Goal: Task Accomplishment & Management: Manage account settings

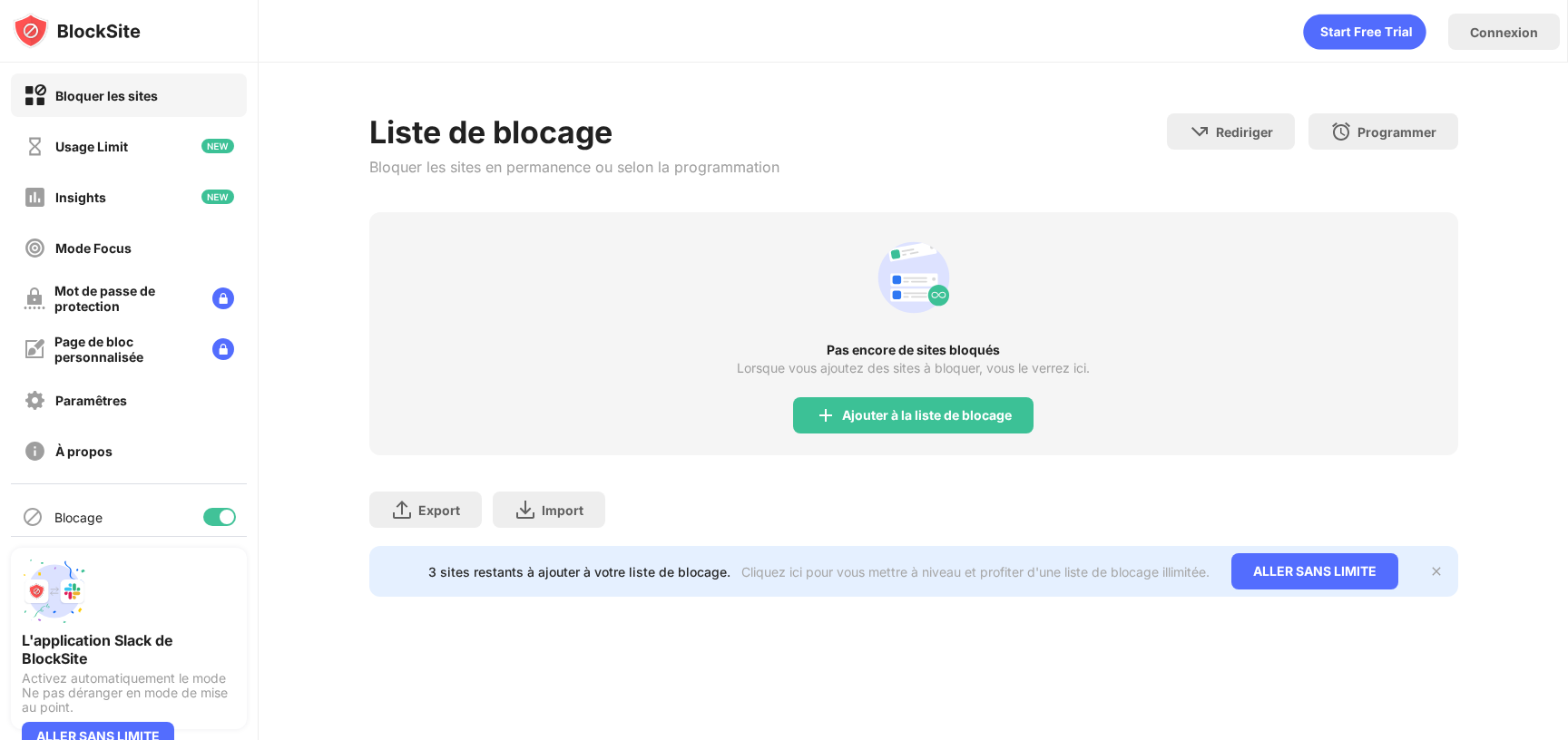
click at [907, 402] on div "Ajouter à la liste de blocage" at bounding box center [913, 415] width 241 height 37
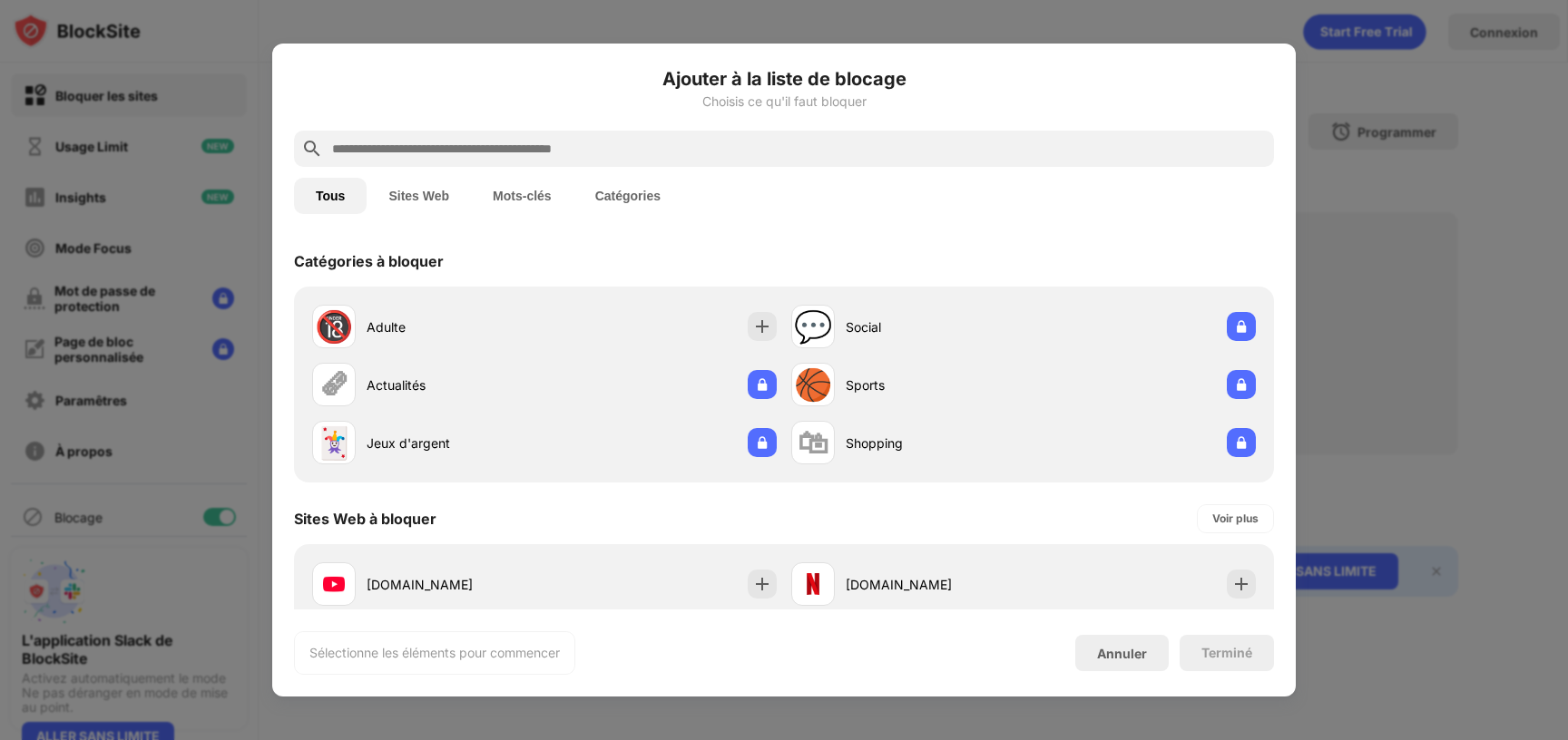
click at [779, 157] on input "text" at bounding box center [798, 149] width 936 height 22
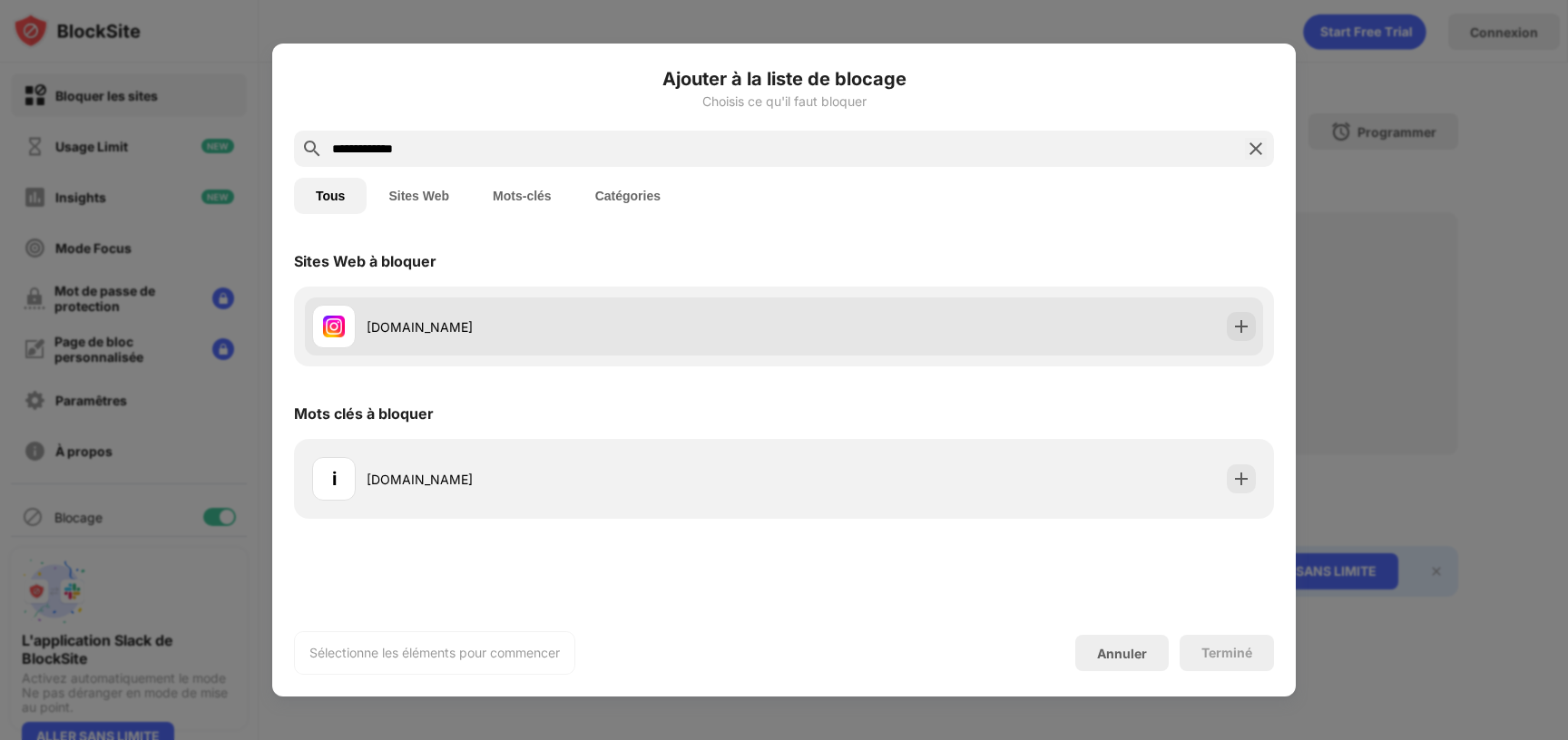
type input "**********"
click at [653, 311] on div "instagram.com" at bounding box center [548, 327] width 471 height 43
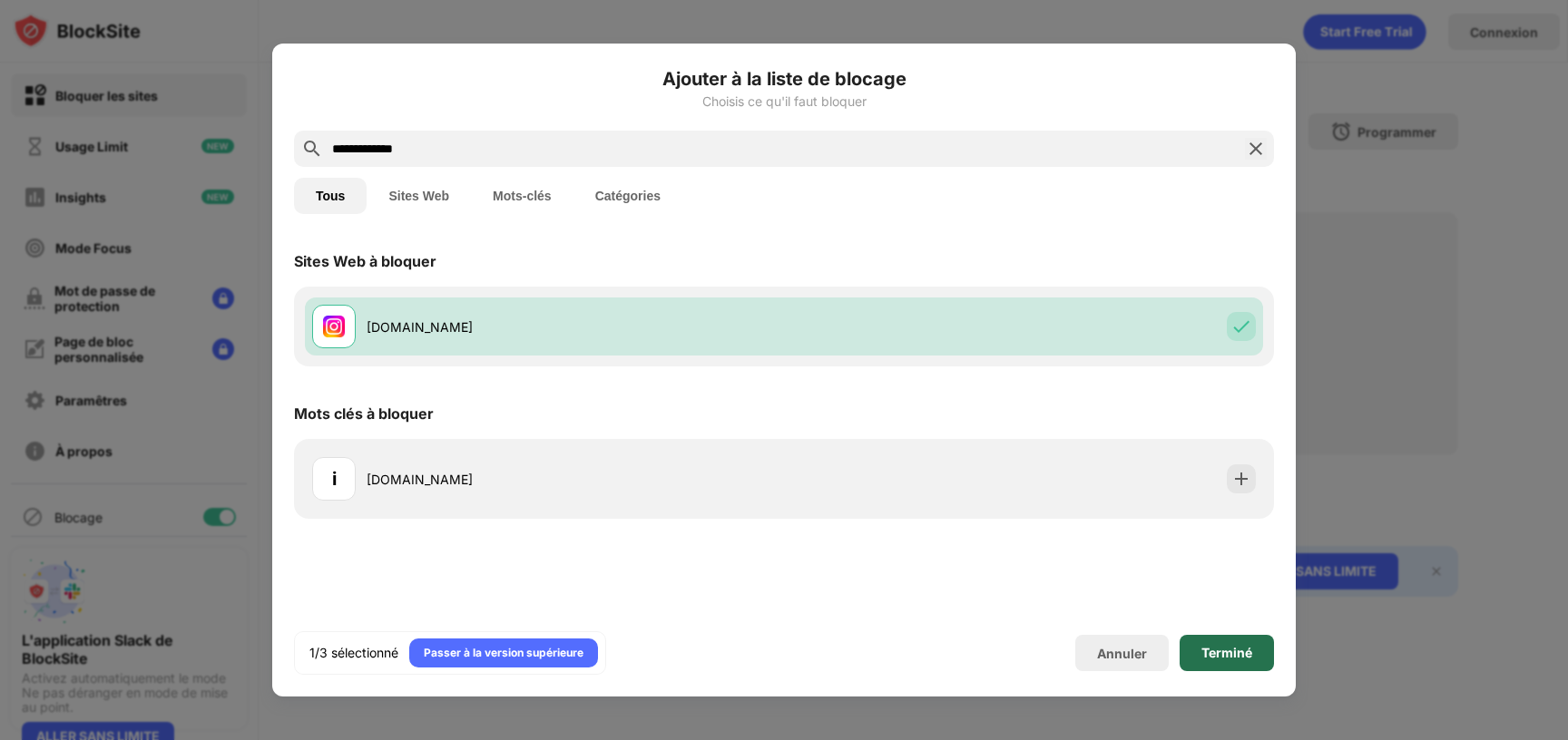
click at [1244, 653] on div "Terminé" at bounding box center [1226, 653] width 51 height 14
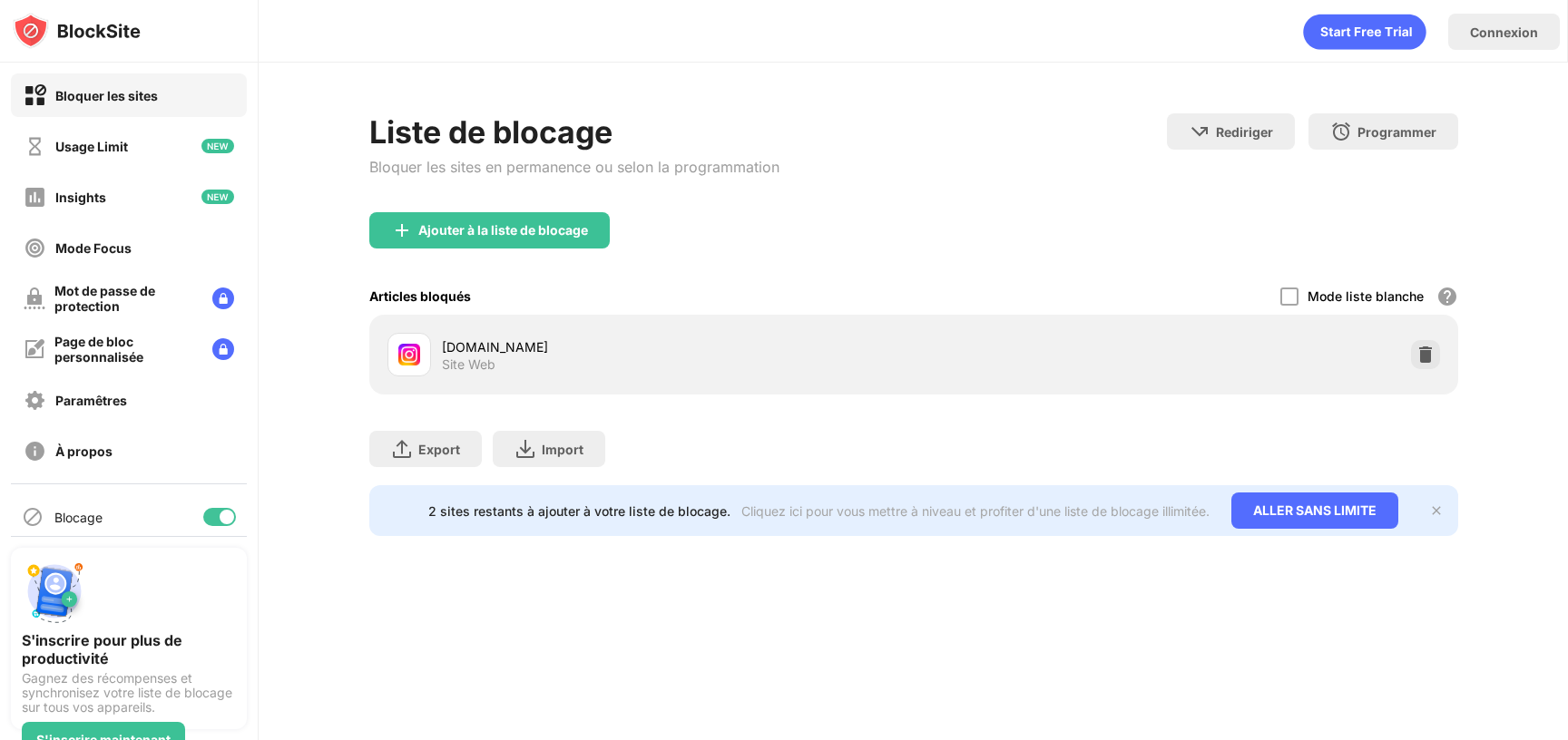
click at [1427, 349] on img at bounding box center [1425, 355] width 18 height 18
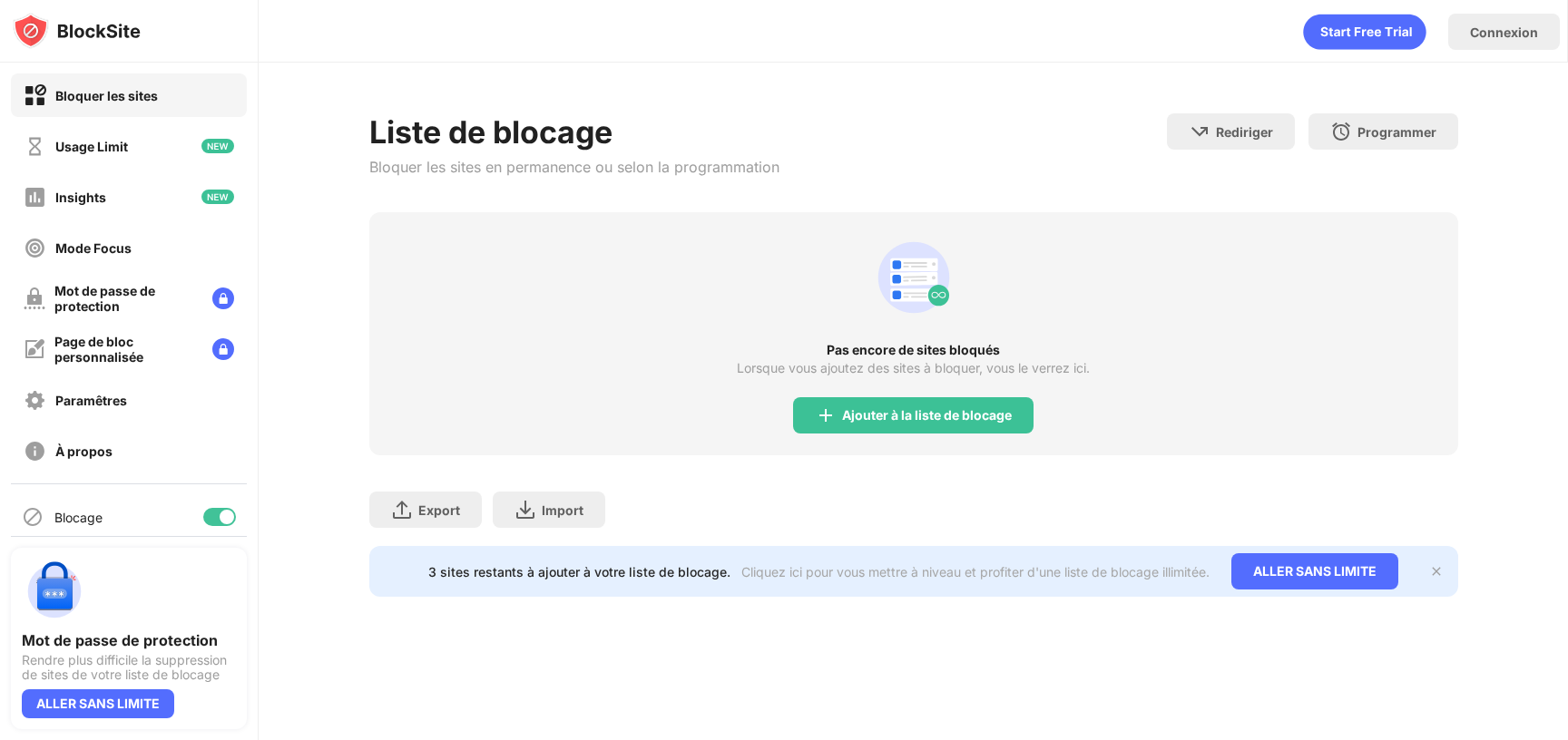
click at [596, 346] on div "Pas encore de sites bloqués" at bounding box center [913, 350] width 1089 height 14
click at [918, 397] on div "Ajouter à la liste de blocage" at bounding box center [913, 415] width 241 height 37
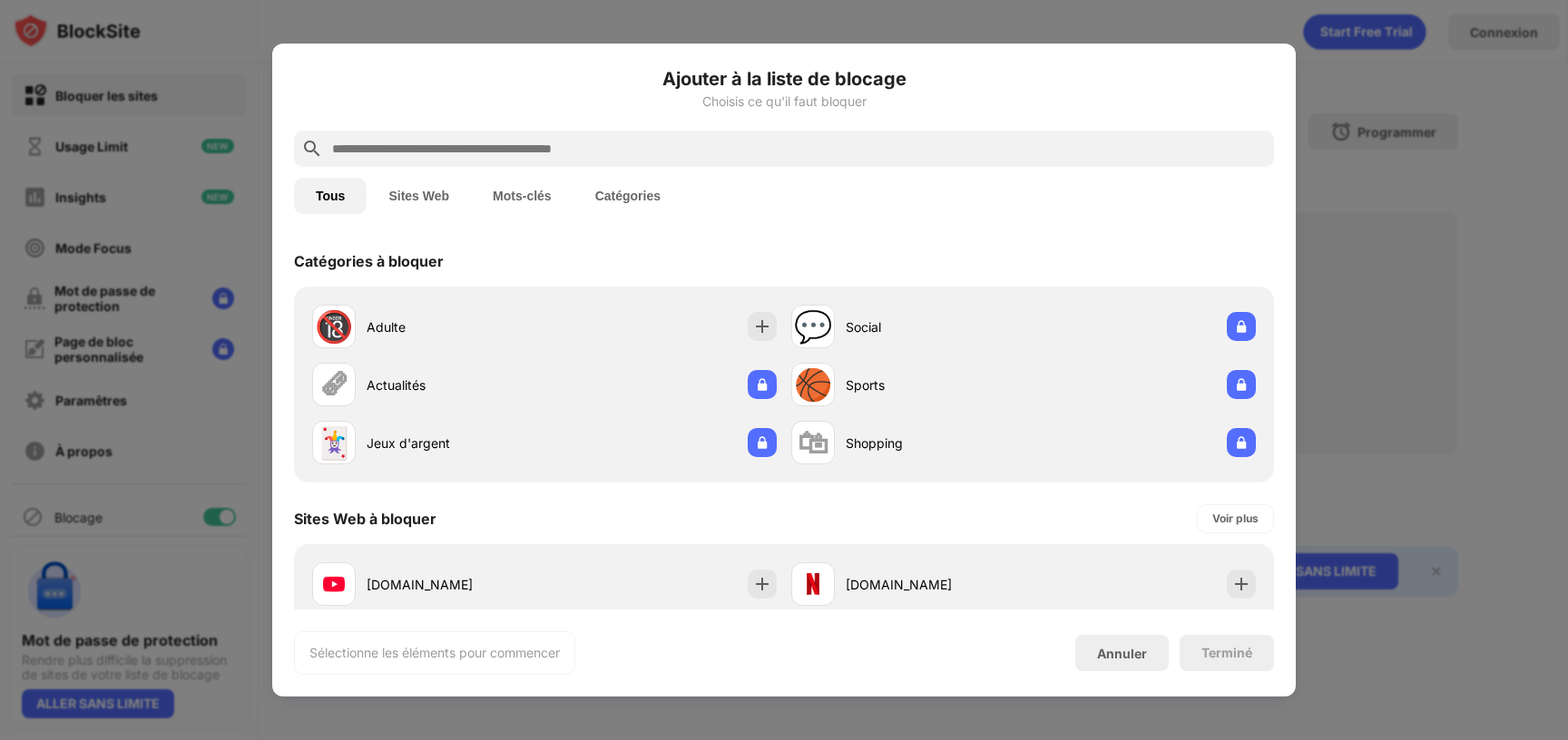
click at [877, 161] on div at bounding box center [784, 149] width 980 height 37
click at [877, 155] on input "text" at bounding box center [798, 149] width 936 height 22
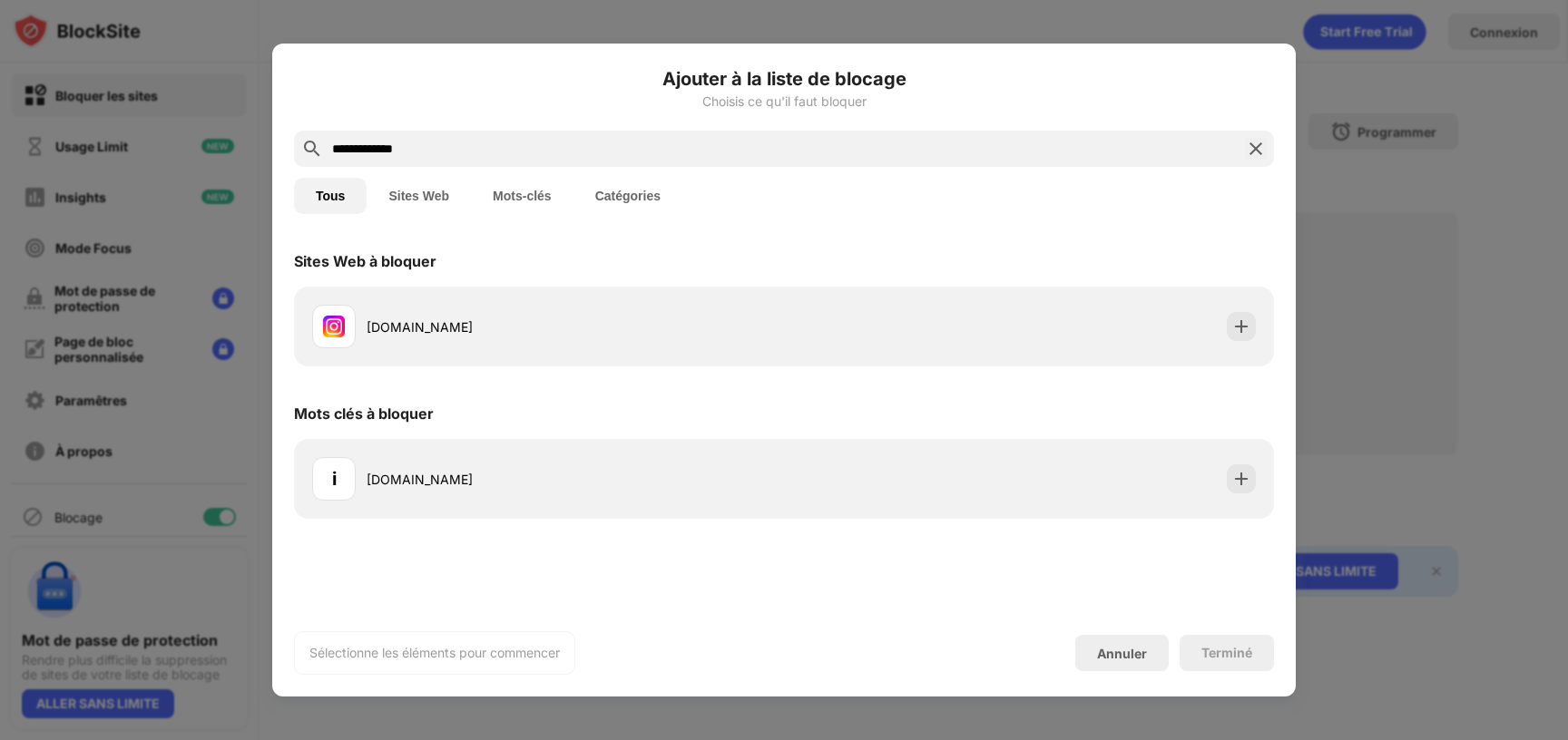
type input "**********"
click at [807, 291] on div "instagram.com" at bounding box center [784, 327] width 980 height 80
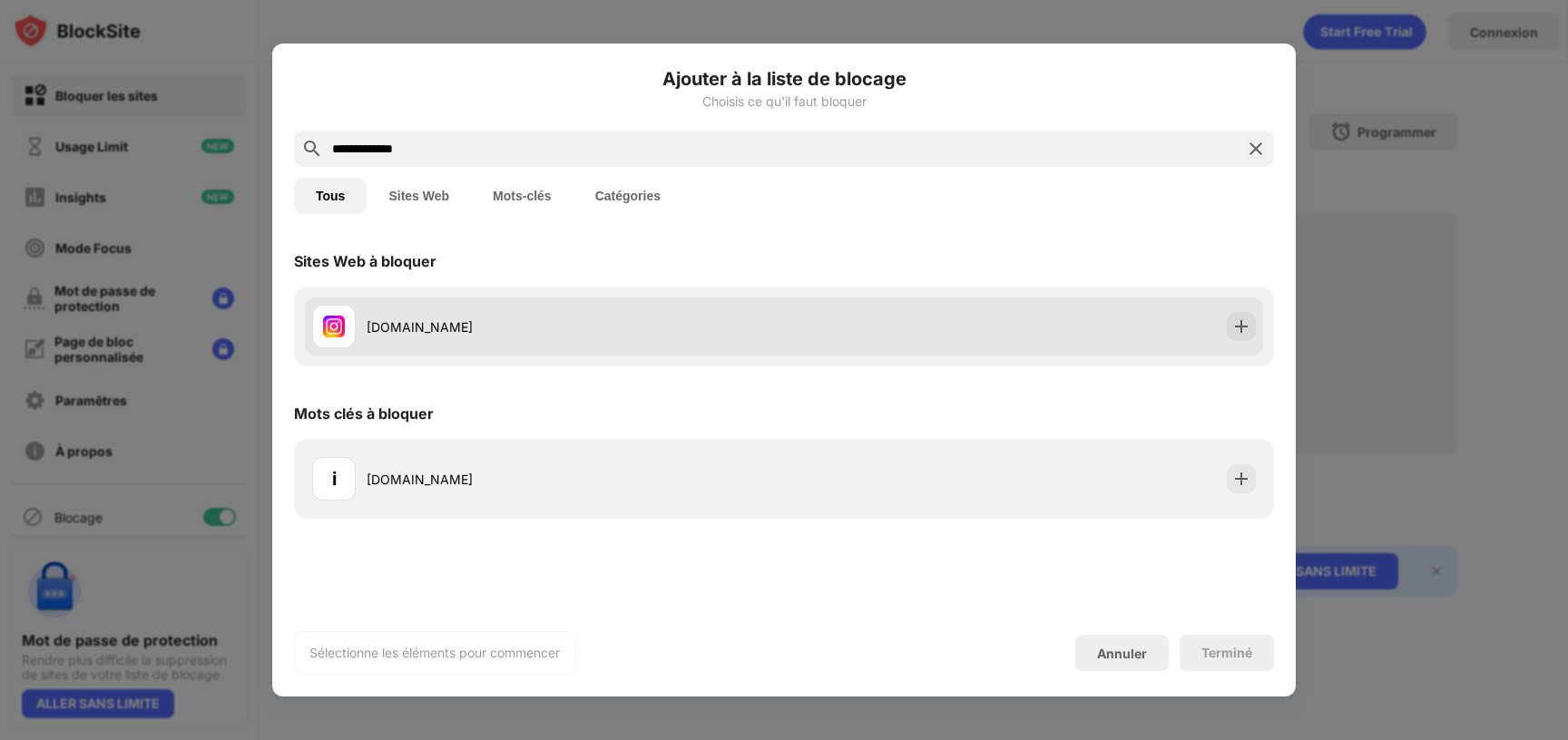
click at [814, 315] on div "instagram.com" at bounding box center [784, 327] width 958 height 58
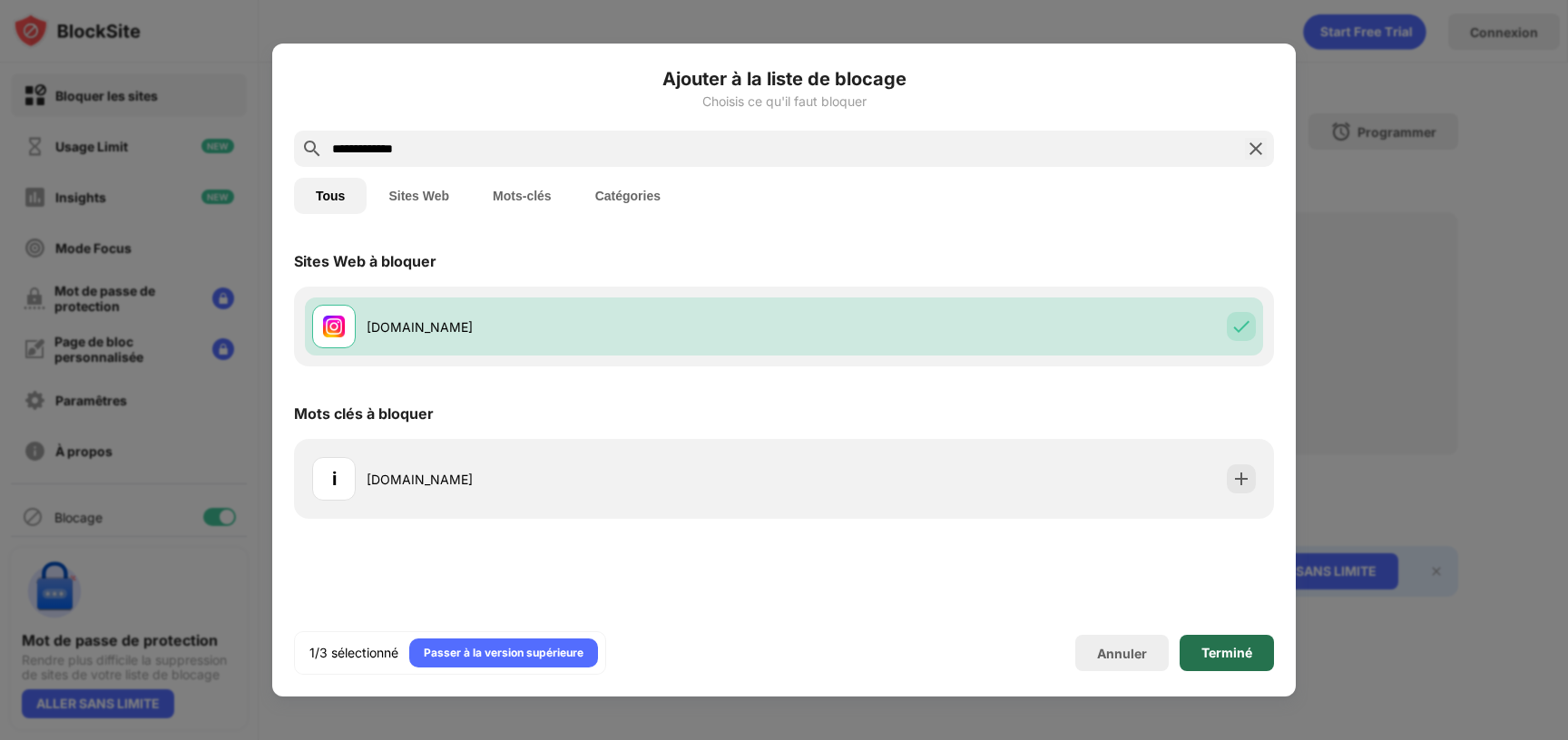
click at [1255, 659] on div "Terminé" at bounding box center [1227, 653] width 95 height 37
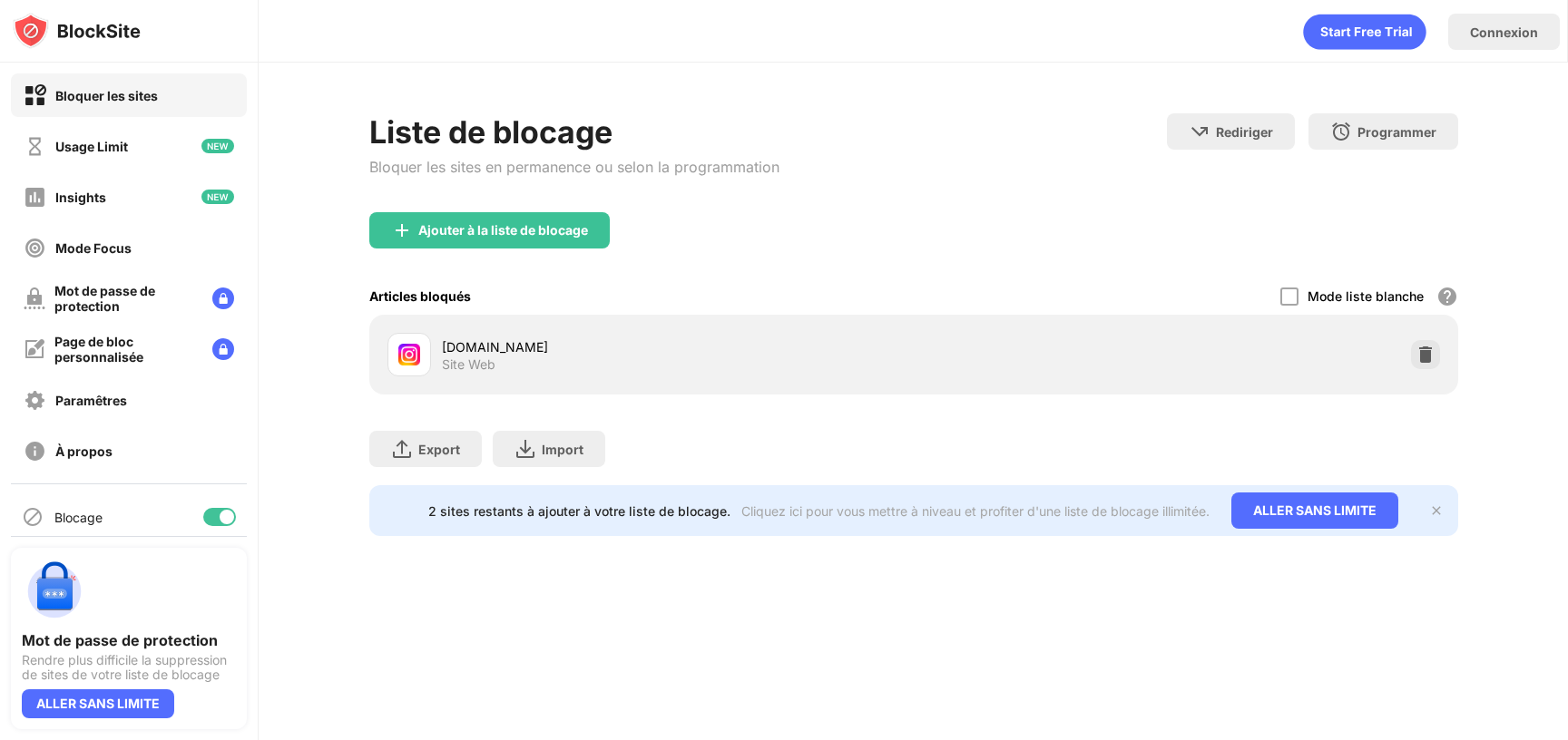
click at [1429, 356] on img at bounding box center [1425, 355] width 18 height 18
